Goal: Check status: Check status

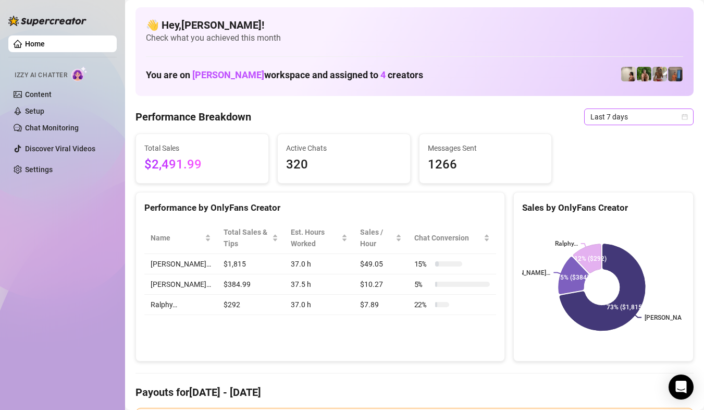
click at [591, 119] on span "Last 7 days" at bounding box center [639, 117] width 97 height 16
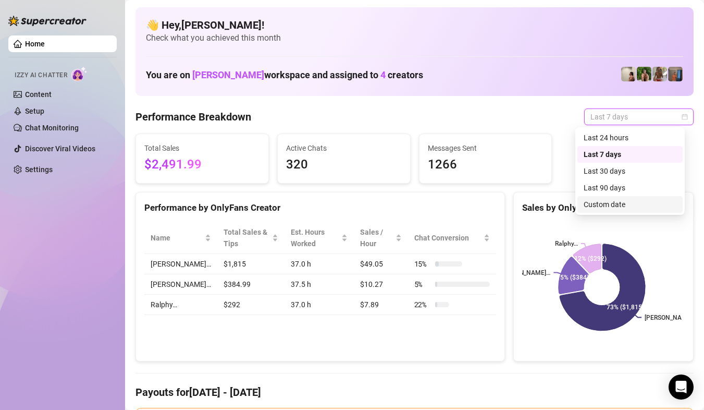
click at [620, 201] on div "Custom date" at bounding box center [630, 204] width 93 height 11
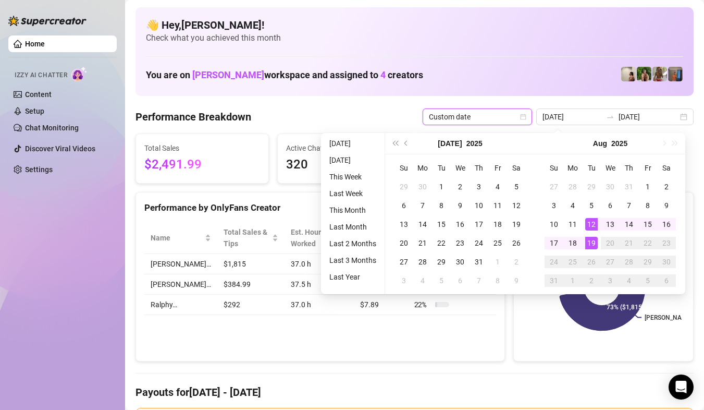
type input "[DATE]"
click at [591, 244] on div "19" at bounding box center [591, 243] width 13 height 13
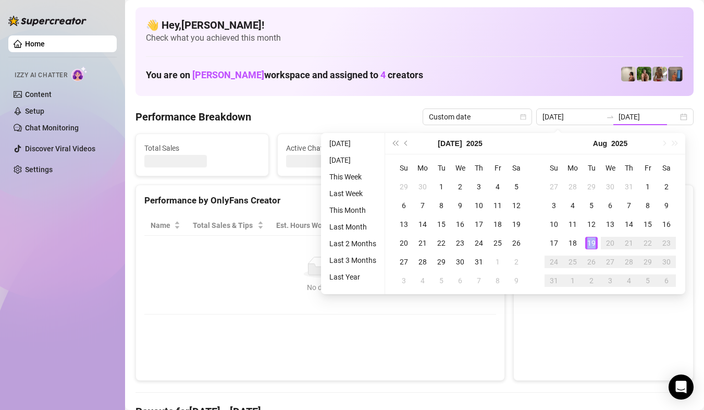
type input "[DATE]"
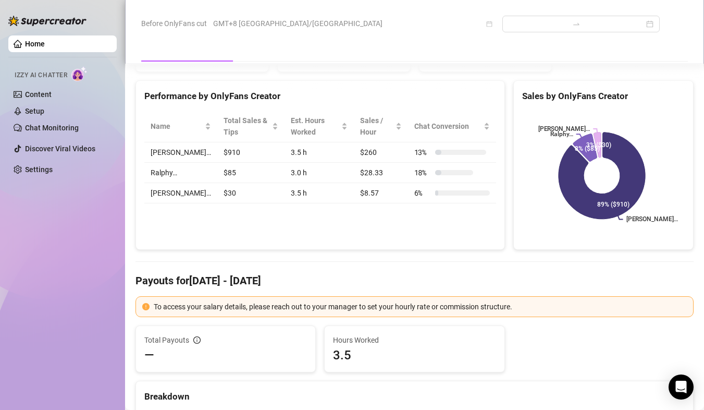
scroll to position [4, 0]
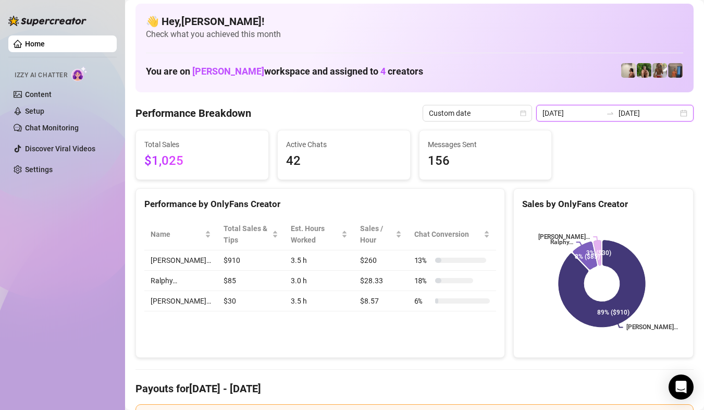
click at [644, 118] on input "[DATE]" at bounding box center [648, 112] width 59 height 11
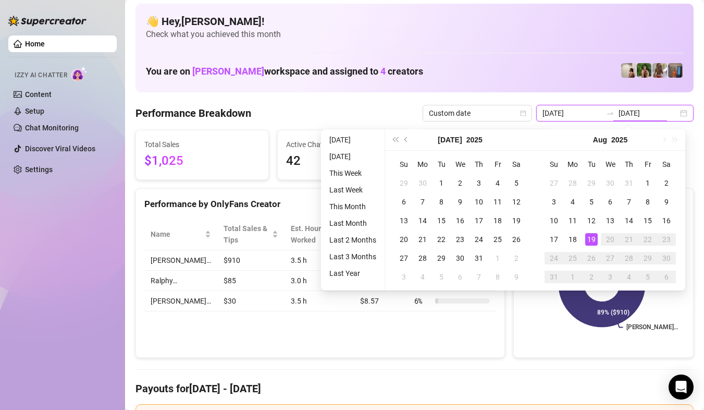
click at [673, 115] on div "2025-08-19 2025-08-19" at bounding box center [614, 113] width 157 height 17
type input "2025-08-01"
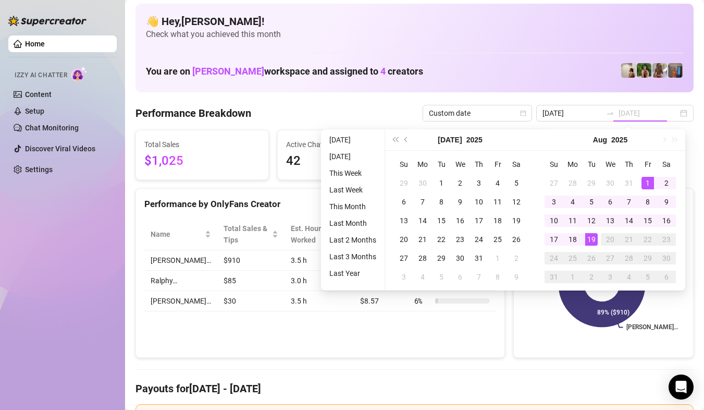
click at [655, 178] on td "1" at bounding box center [648, 183] width 19 height 19
type input "[DATE]"
click at [596, 239] on div "19" at bounding box center [591, 239] width 13 height 13
click at [596, 239] on rect at bounding box center [602, 283] width 160 height 130
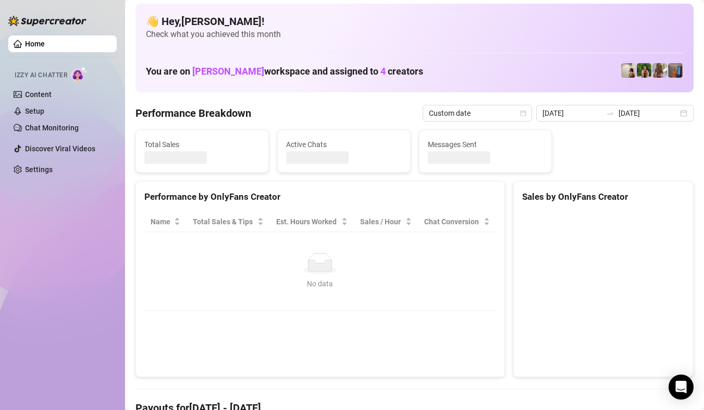
type input "2025-08-01"
type input "[DATE]"
